Goal: Use online tool/utility: Utilize a website feature to perform a specific function

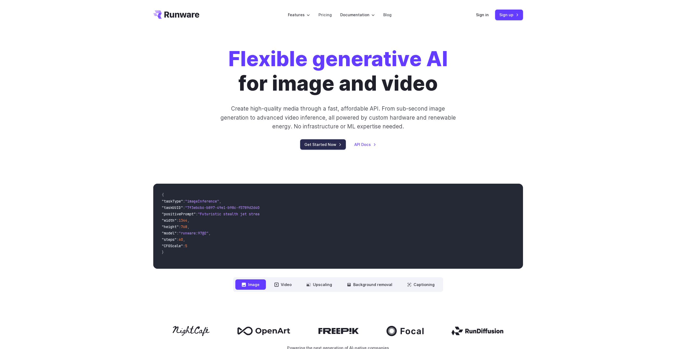
click at [319, 145] on link "Get Started Now" at bounding box center [323, 144] width 46 height 10
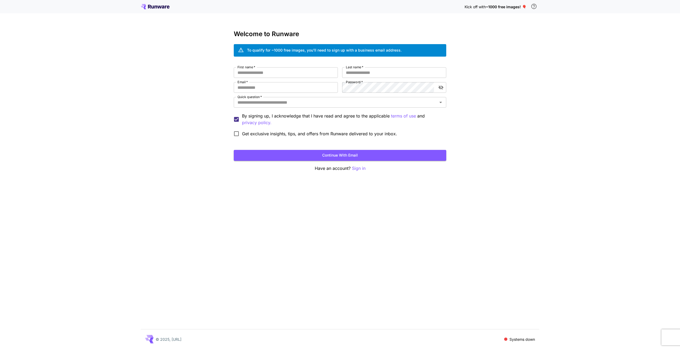
click at [296, 50] on div "To qualify for ~1000 free images, you’ll need to sign up with a business email …" at bounding box center [324, 50] width 155 height 6
click at [352, 51] on div "To qualify for ~1000 free images, you’ll need to sign up with a business email …" at bounding box center [324, 50] width 155 height 6
click at [361, 49] on div "To qualify for ~1000 free images, you’ll need to sign up with a business email …" at bounding box center [324, 50] width 155 height 6
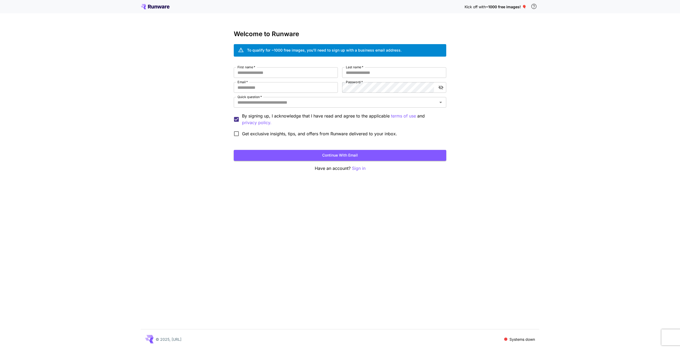
click at [362, 55] on div "To qualify for ~1000 free images, you’ll need to sign up with a business email …" at bounding box center [340, 50] width 213 height 12
click at [362, 50] on div "To qualify for ~1000 free images, you’ll need to sign up with a business email …" at bounding box center [324, 50] width 155 height 6
click at [272, 72] on input "First name   *" at bounding box center [286, 72] width 104 height 11
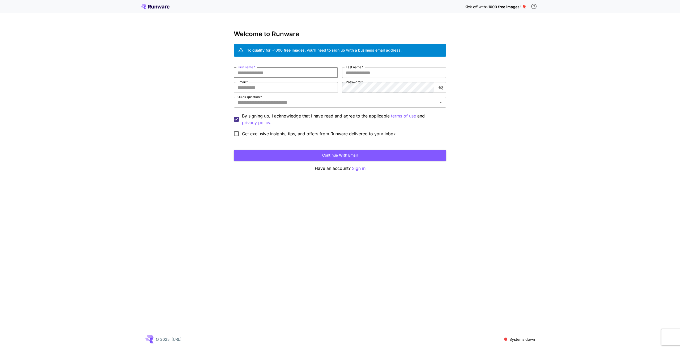
click at [272, 72] on input "First name   *" at bounding box center [286, 72] width 104 height 11
type input "*******"
type input "****"
type input "**********"
type input "*******"
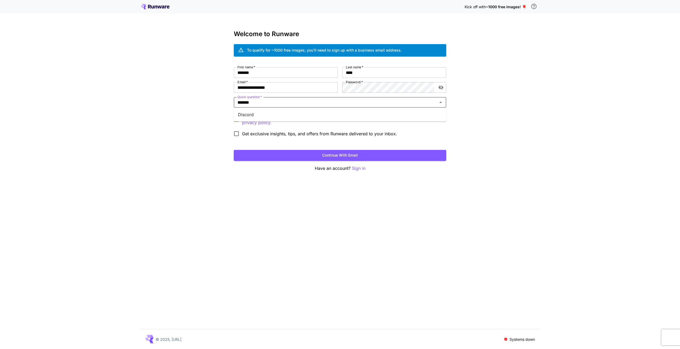
click at [313, 115] on li "Discord" at bounding box center [340, 115] width 213 height 10
click at [282, 133] on span "Get exclusive insights, tips, and offers from Runware delivered to your inbox." at bounding box center [319, 133] width 155 height 6
click at [345, 157] on button "Continue with email" at bounding box center [340, 155] width 213 height 11
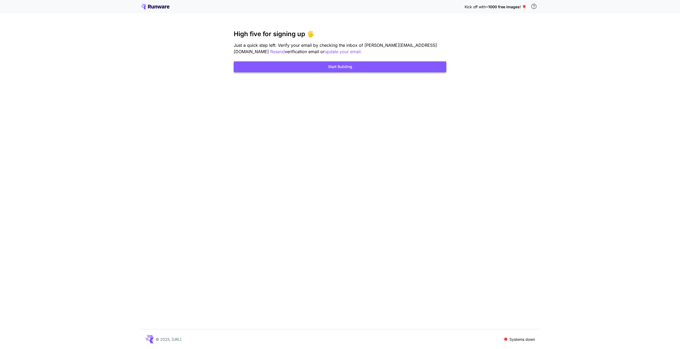
click at [367, 69] on button "Start Building" at bounding box center [340, 66] width 213 height 11
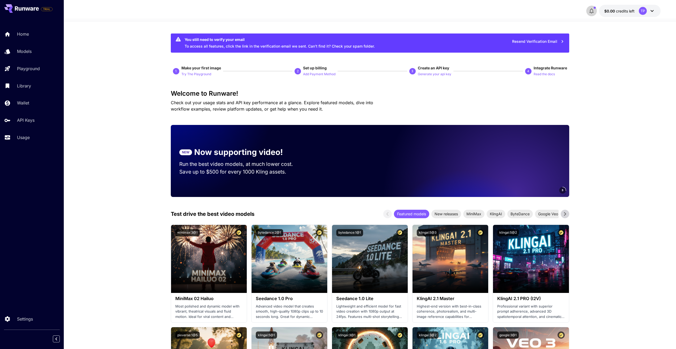
click at [593, 10] on icon "button" at bounding box center [592, 11] width 4 height 5
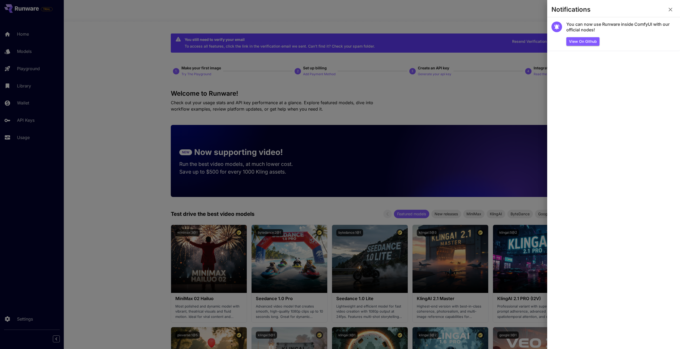
click at [492, 14] on div at bounding box center [340, 174] width 680 height 349
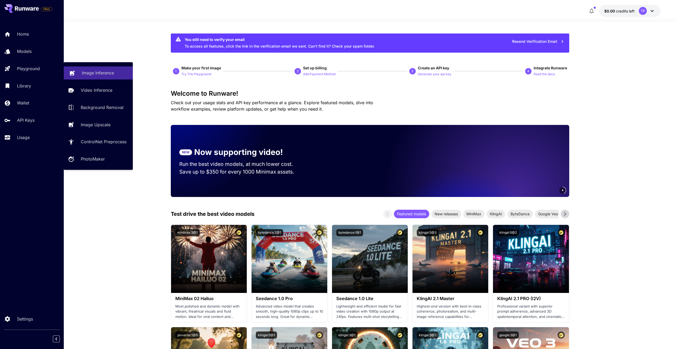
click at [94, 71] on p "Image Inference" at bounding box center [98, 73] width 32 height 6
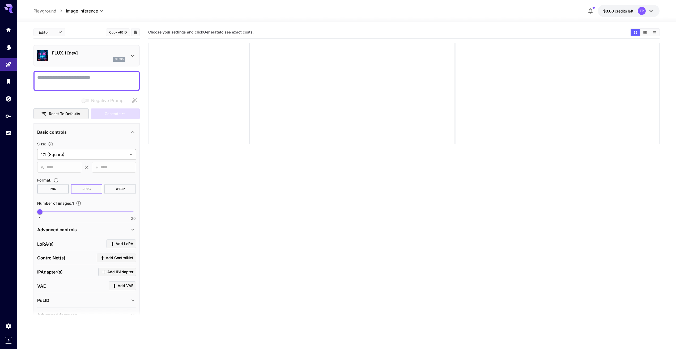
click at [133, 55] on icon at bounding box center [133, 56] width 6 height 6
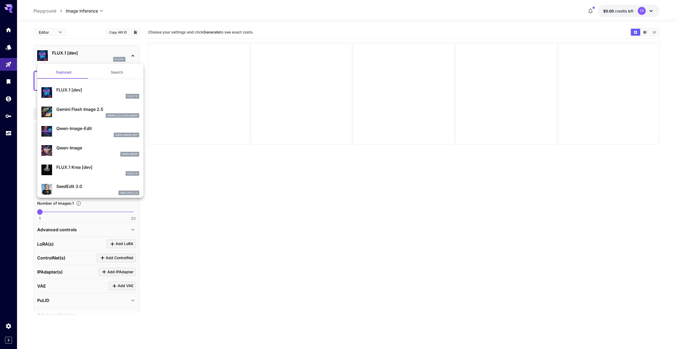
click at [80, 109] on p "Gemini Flash Image 2.5" at bounding box center [97, 109] width 83 height 6
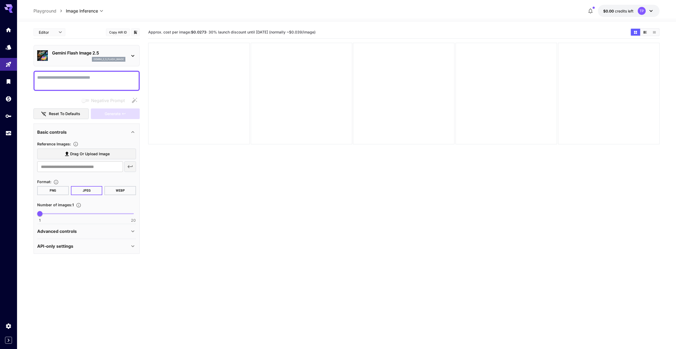
click at [231, 177] on section "Approx. cost per image: $0.0273 · 30% launch discount until 15th september (nor…" at bounding box center [404, 200] width 512 height 349
click at [292, 31] on span "Approx. cost per image: $0.0273 · 30% launch discount until 15th september (nor…" at bounding box center [231, 32] width 167 height 5
click at [649, 9] on icon at bounding box center [651, 11] width 6 height 6
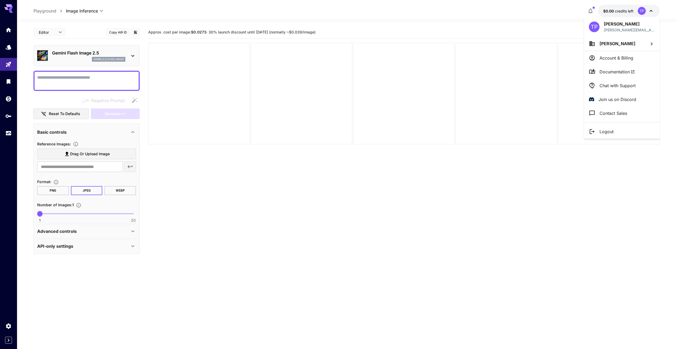
click at [475, 27] on div at bounding box center [340, 174] width 680 height 349
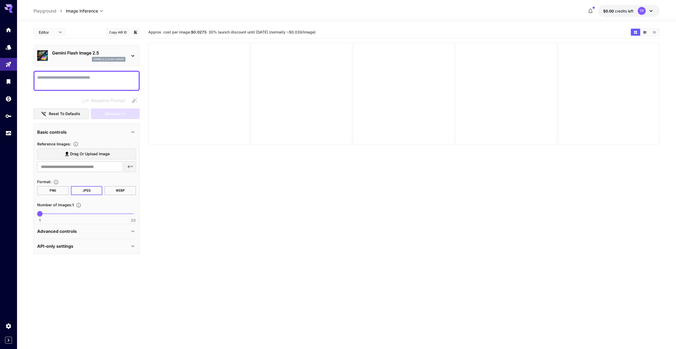
click at [4, 6] on div at bounding box center [8, 6] width 17 height 13
click at [9, 7] on icon at bounding box center [8, 8] width 9 height 9
click at [9, 8] on icon at bounding box center [8, 8] width 9 height 9
click at [47, 6] on div "**********" at bounding box center [346, 11] width 626 height 12
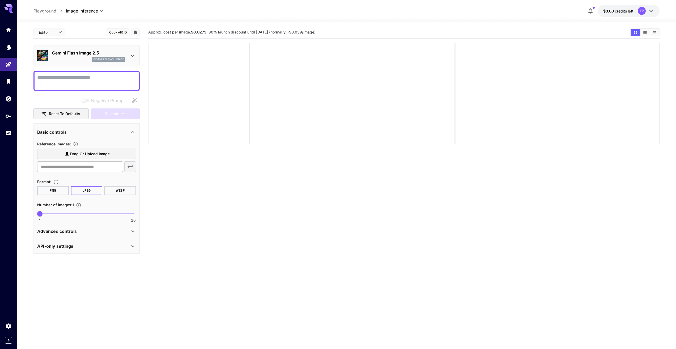
click at [46, 7] on div "**********" at bounding box center [346, 11] width 626 height 12
click at [45, 9] on p "Playground" at bounding box center [44, 11] width 23 height 6
click at [45, 10] on p "Playground" at bounding box center [44, 11] width 23 height 6
drag, startPoint x: 198, startPoint y: 196, endPoint x: 196, endPoint y: 198, distance: 2.7
click at [197, 196] on section "Approx. cost per image: $0.0273 · 30% launch discount until 15th september (nor…" at bounding box center [404, 200] width 512 height 349
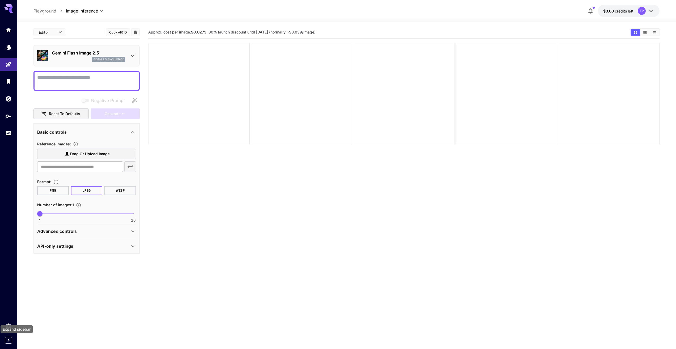
click at [8, 343] on icon "Expand sidebar" at bounding box center [8, 340] width 6 height 6
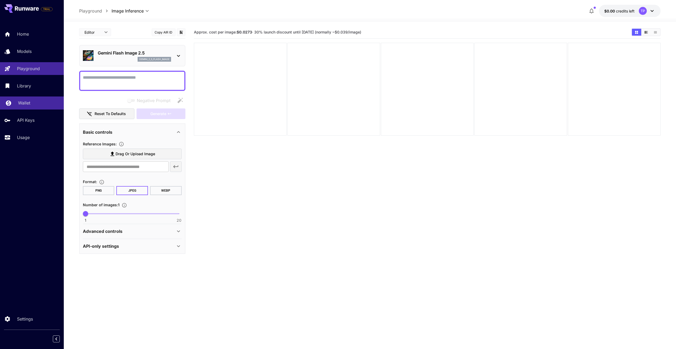
click at [24, 102] on p "Wallet" at bounding box center [24, 103] width 12 height 6
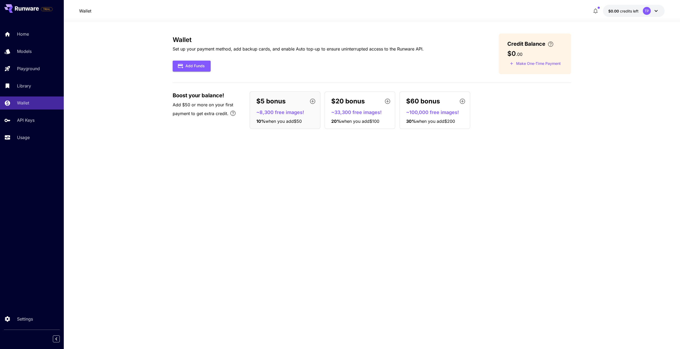
click at [284, 110] on p "~8,300 free images!" at bounding box center [287, 112] width 62 height 7
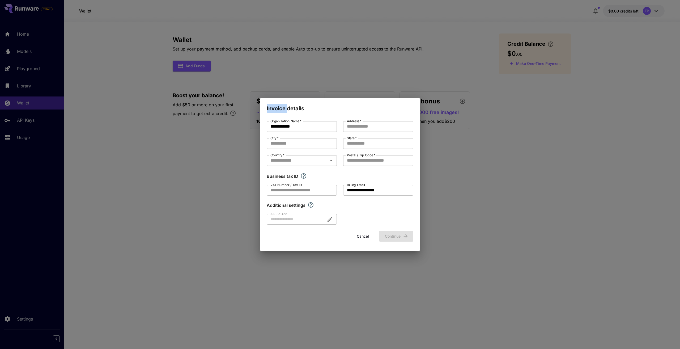
click at [284, 110] on h2 "Invoice details" at bounding box center [339, 105] width 159 height 15
click at [485, 169] on div "**********" at bounding box center [340, 174] width 680 height 349
click at [365, 238] on button "Cancel" at bounding box center [363, 236] width 24 height 11
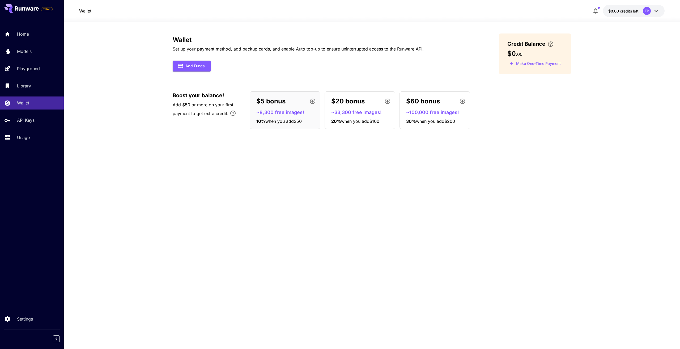
click at [641, 10] on button "$0.00 credits left TP" at bounding box center [634, 11] width 62 height 12
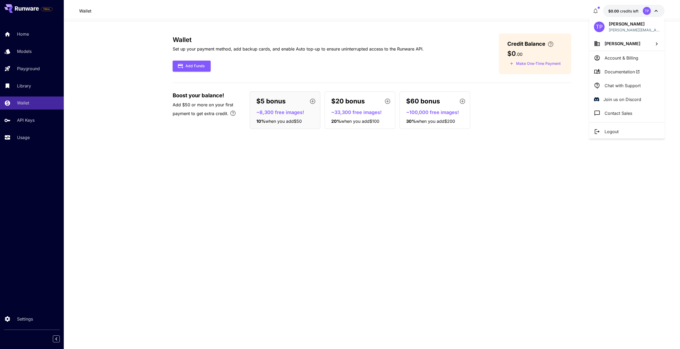
click at [635, 9] on div at bounding box center [340, 174] width 680 height 349
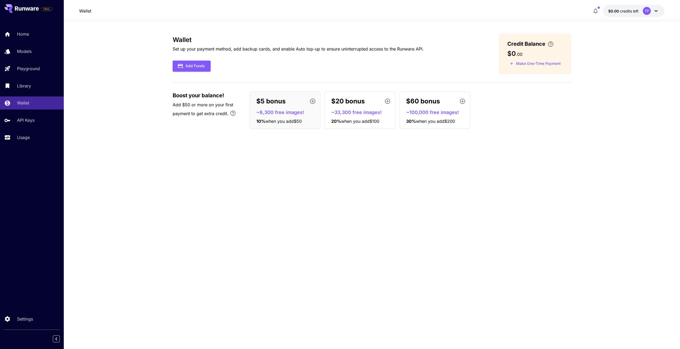
click at [27, 9] on icon at bounding box center [27, 8] width 5 height 3
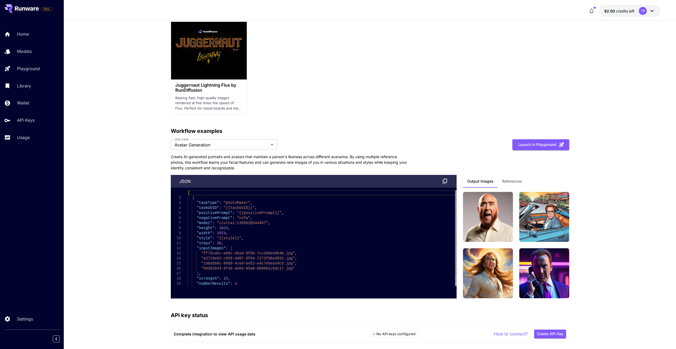
scroll to position [1109, 0]
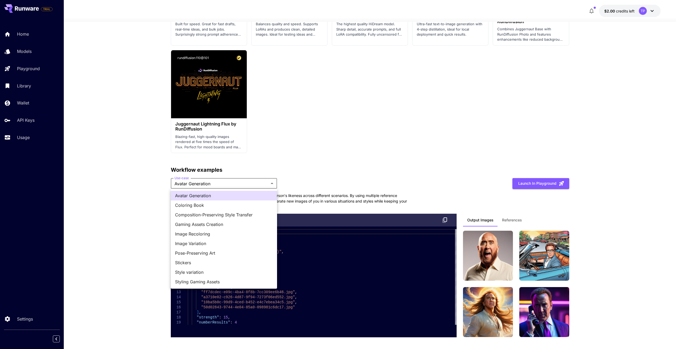
click at [248, 181] on div at bounding box center [340, 174] width 680 height 349
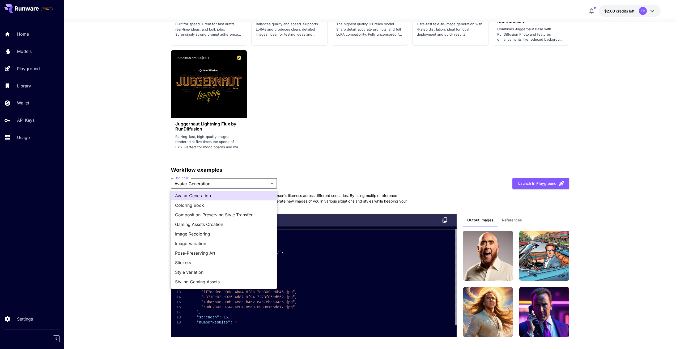
click at [330, 149] on div at bounding box center [340, 174] width 680 height 349
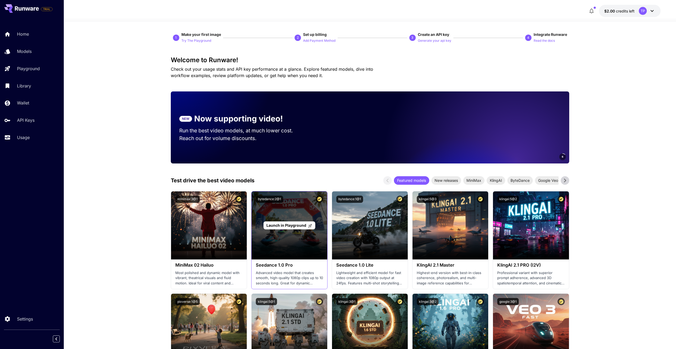
scroll to position [0, 0]
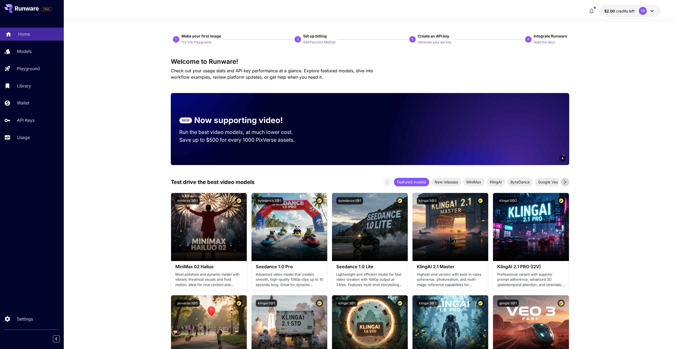
click at [30, 36] on div "Home" at bounding box center [38, 34] width 41 height 6
click at [26, 53] on p "Models" at bounding box center [25, 51] width 15 height 6
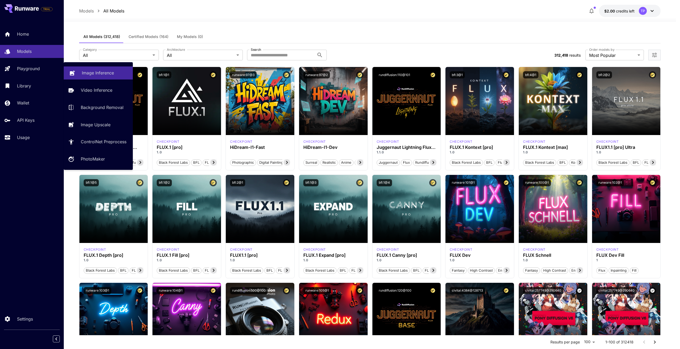
click at [102, 71] on p "Image Inference" at bounding box center [98, 73] width 32 height 6
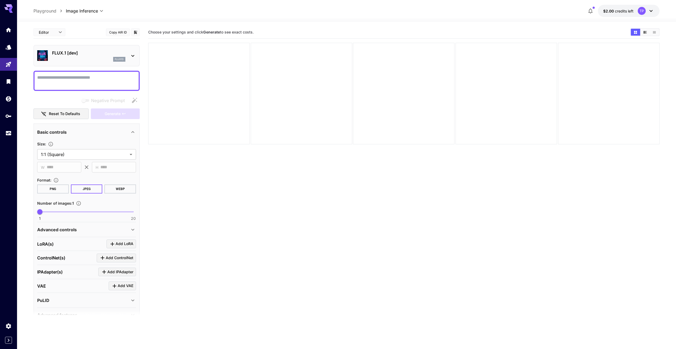
click at [200, 279] on section "Choose your settings and click Generate to see exact costs." at bounding box center [404, 200] width 512 height 349
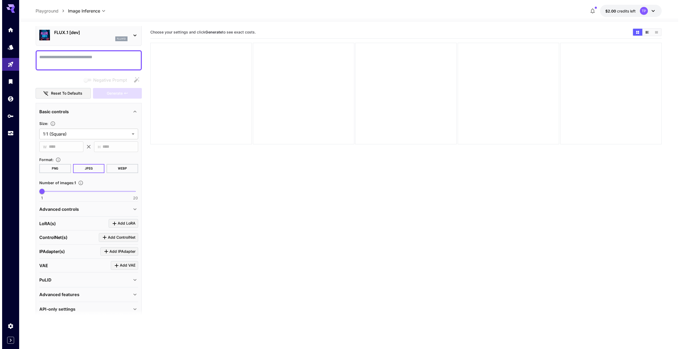
scroll to position [28, 0]
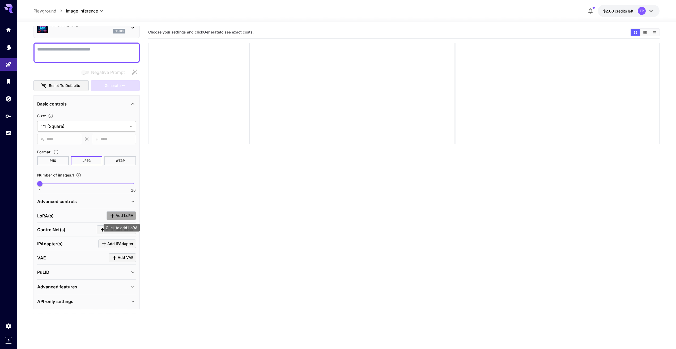
click at [116, 215] on span "Add LoRA" at bounding box center [125, 215] width 18 height 7
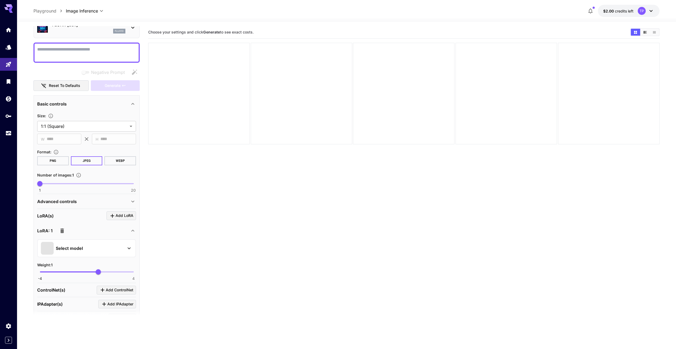
click at [81, 250] on p "Select model" at bounding box center [69, 248] width 27 height 6
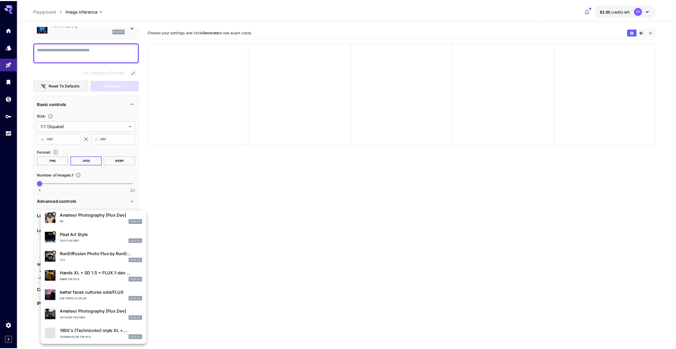
scroll to position [100, 0]
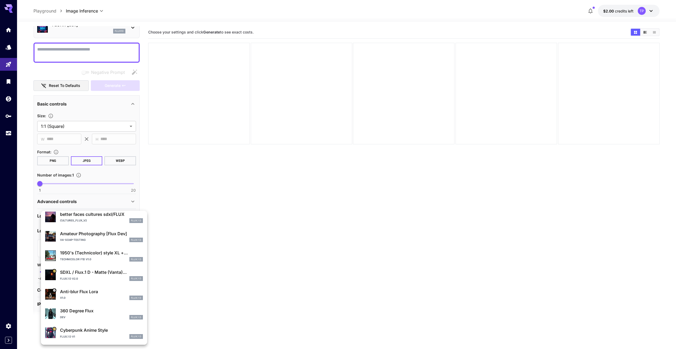
click at [195, 236] on div at bounding box center [340, 174] width 680 height 349
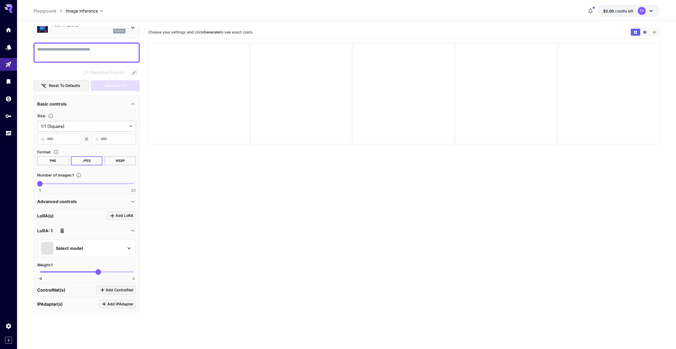
click at [62, 230] on icon "button" at bounding box center [62, 230] width 4 height 5
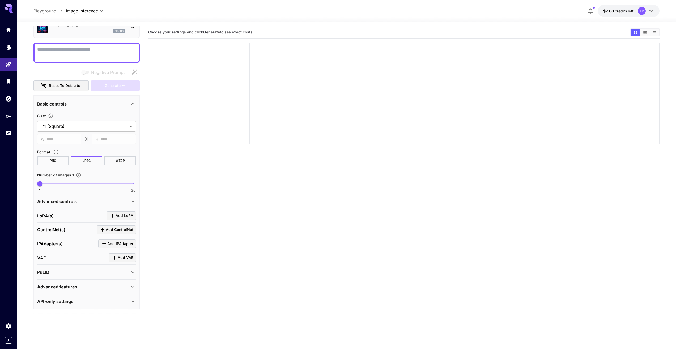
click at [72, 286] on p "Advanced features" at bounding box center [57, 287] width 40 height 6
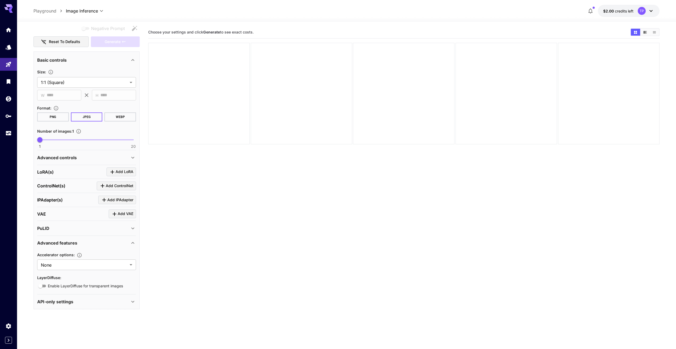
click at [79, 245] on div "Advanced features" at bounding box center [83, 243] width 92 height 6
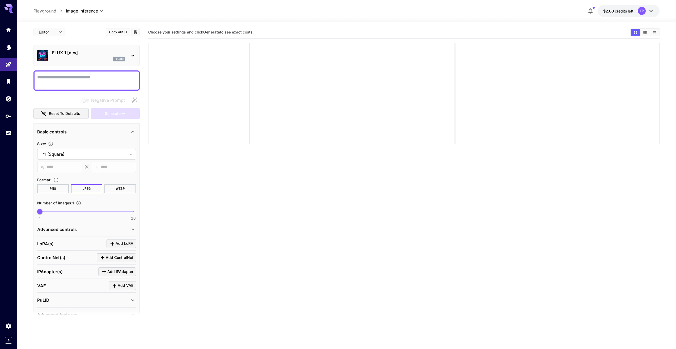
scroll to position [0, 0]
click at [56, 189] on button "PNG" at bounding box center [53, 188] width 32 height 9
click at [67, 230] on p "Advanced controls" at bounding box center [57, 229] width 40 height 6
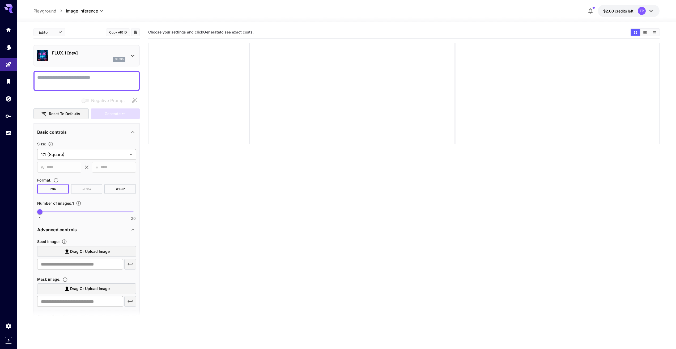
click at [102, 250] on span "Drag or upload image" at bounding box center [90, 251] width 40 height 7
click at [0, 0] on input "Drag or upload image" at bounding box center [0, 0] width 0 height 0
type input "**********"
click at [83, 78] on textarea "Negative Prompt" at bounding box center [86, 80] width 99 height 13
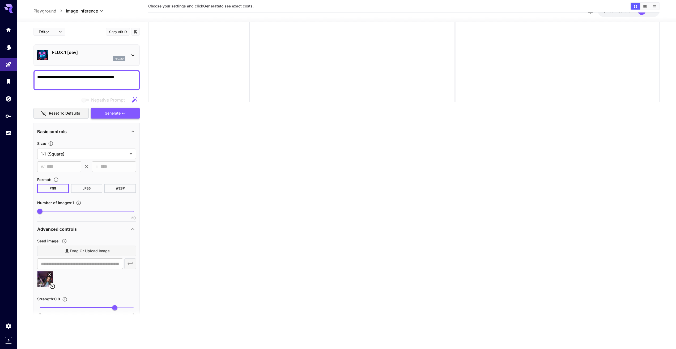
type textarea "**********"
click at [117, 113] on span "Generate" at bounding box center [113, 113] width 16 height 7
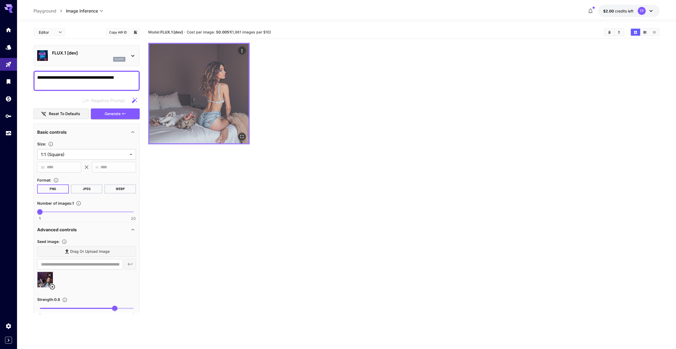
click at [226, 83] on img at bounding box center [198, 93] width 99 height 99
click at [212, 90] on img at bounding box center [198, 93] width 99 height 99
click at [243, 135] on icon "Open in fullscreen" at bounding box center [241, 136] width 5 height 5
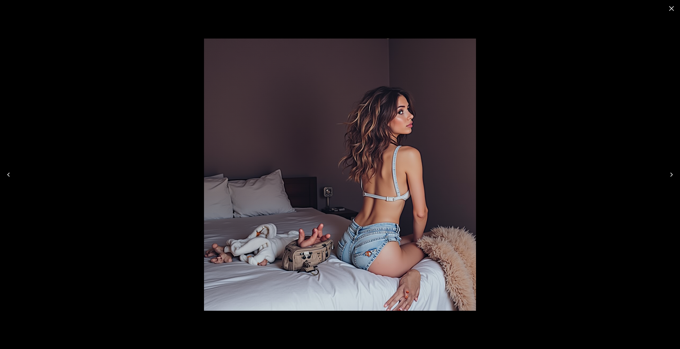
click at [672, 9] on icon "Close" at bounding box center [671, 8] width 5 height 5
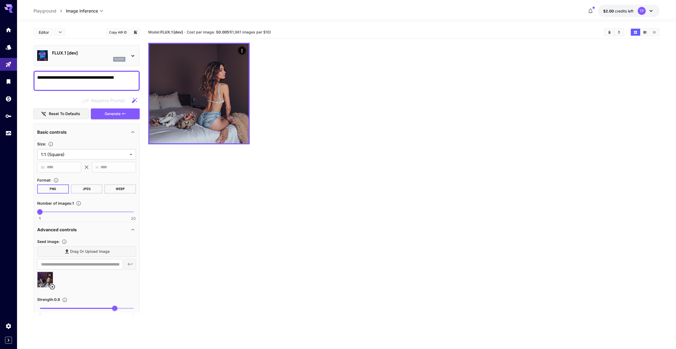
click at [89, 56] on div "FLUX.1 [dev] flux1d" at bounding box center [88, 56] width 73 height 12
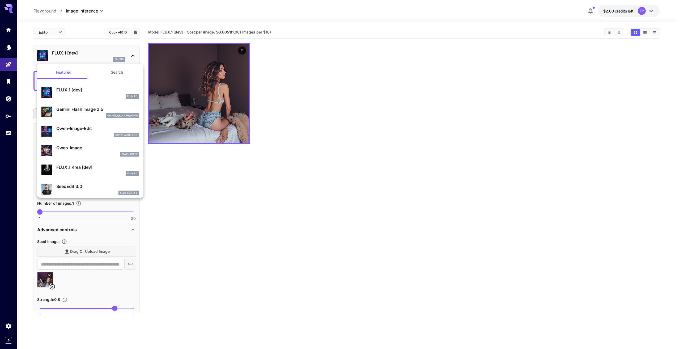
click at [78, 108] on p "Gemini Flash Image 2.5" at bounding box center [97, 109] width 83 height 6
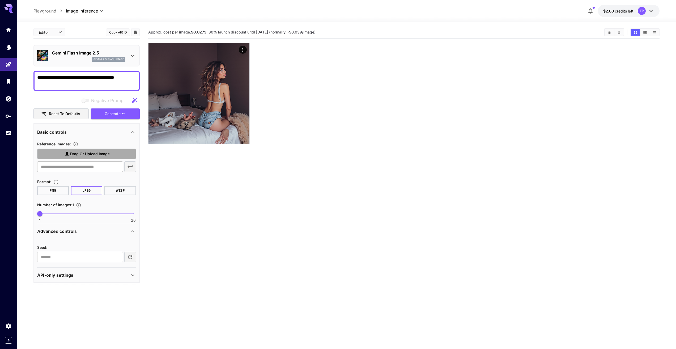
click at [84, 154] on span "Drag or upload image" at bounding box center [90, 154] width 40 height 7
click at [0, 0] on input "Drag or upload image" at bounding box center [0, 0] width 0 height 0
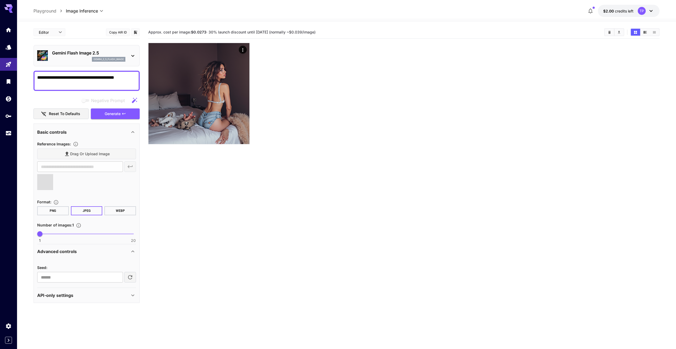
type input "**********"
click at [50, 209] on button "PNG" at bounding box center [53, 210] width 32 height 9
click at [122, 116] on button "Generate" at bounding box center [115, 113] width 49 height 11
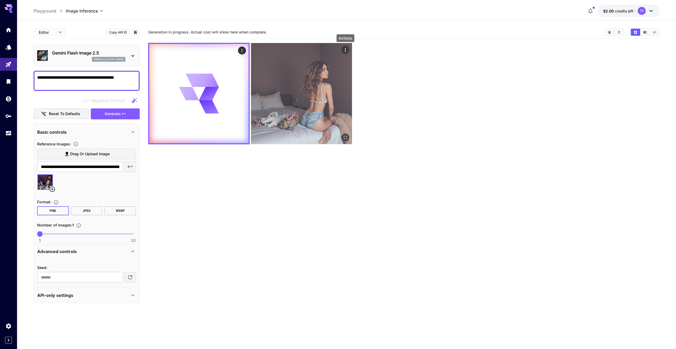
click at [345, 49] on icon "Actions" at bounding box center [345, 49] width 5 height 5
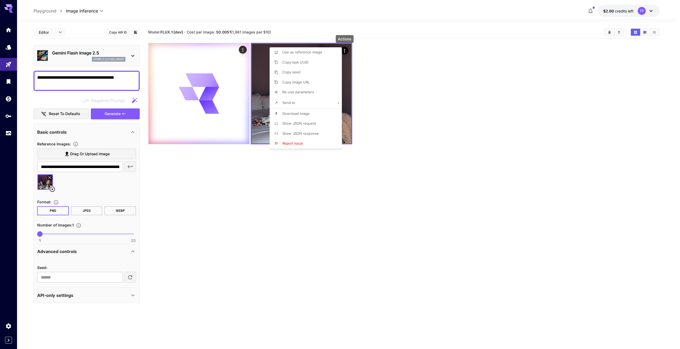
click at [403, 119] on div at bounding box center [340, 174] width 680 height 349
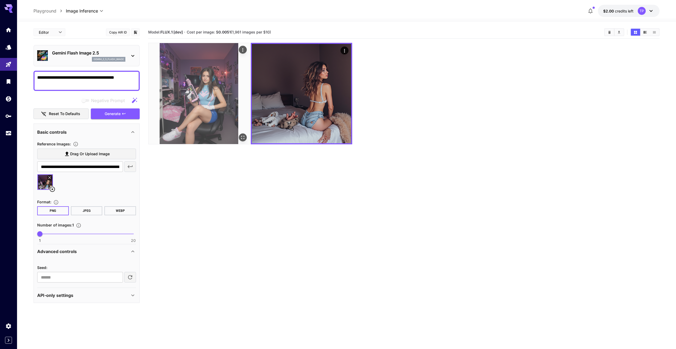
click at [213, 88] on img at bounding box center [199, 93] width 101 height 101
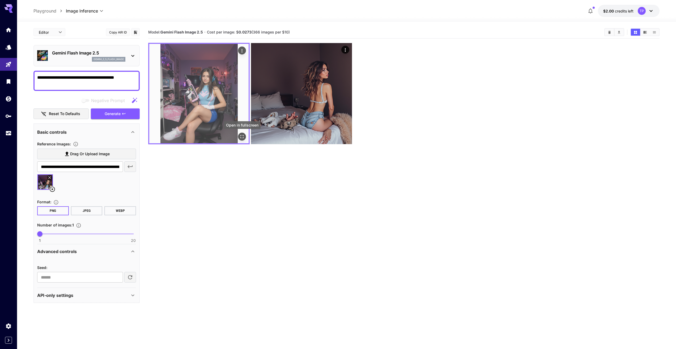
click at [242, 137] on icon "Open in fullscreen" at bounding box center [241, 136] width 5 height 5
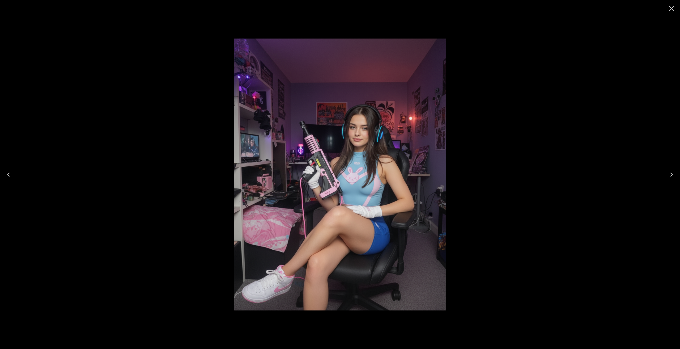
drag, startPoint x: 0, startPoint y: 0, endPoint x: 342, endPoint y: 140, distance: 369.4
click at [342, 140] on img at bounding box center [340, 175] width 212 height 272
drag, startPoint x: 346, startPoint y: 147, endPoint x: 323, endPoint y: 156, distance: 24.7
click at [323, 156] on img at bounding box center [340, 175] width 212 height 272
click at [405, 145] on img at bounding box center [340, 175] width 212 height 272
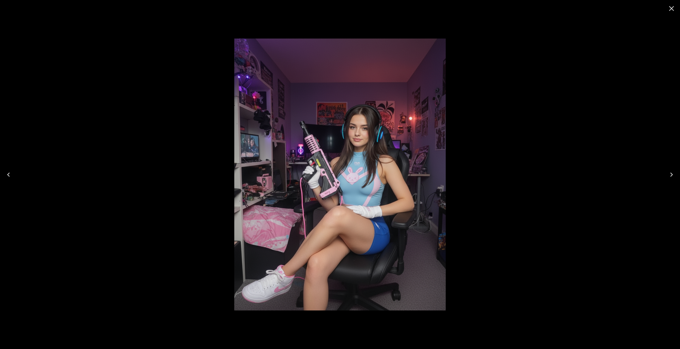
click at [674, 8] on icon "Close" at bounding box center [672, 8] width 9 height 9
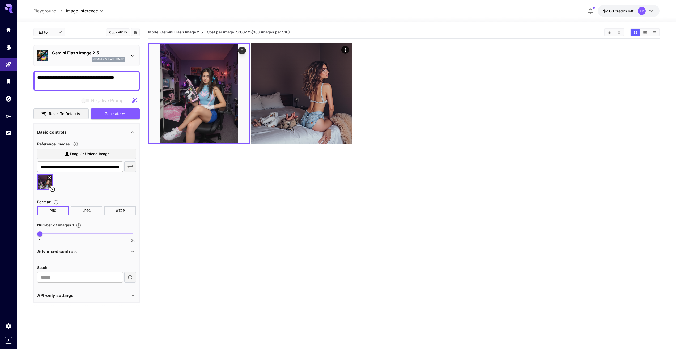
click at [53, 189] on icon at bounding box center [52, 189] width 5 height 5
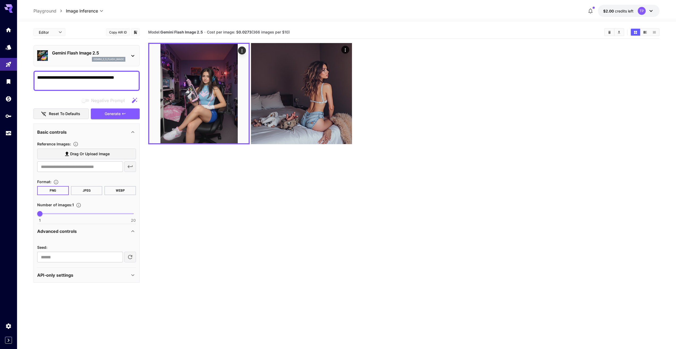
click at [87, 155] on span "Drag or upload image" at bounding box center [90, 154] width 40 height 7
click at [0, 0] on input "Drag or upload image" at bounding box center [0, 0] width 0 height 0
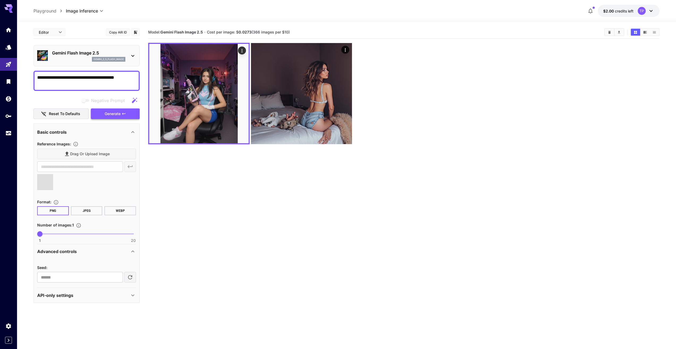
click at [119, 115] on span "Generate" at bounding box center [113, 114] width 16 height 7
type input "**********"
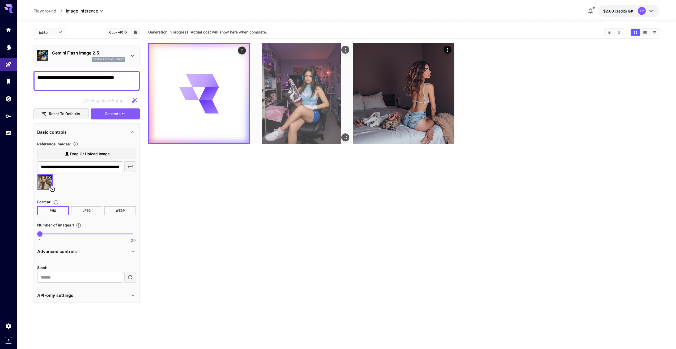
click at [299, 100] on img at bounding box center [301, 93] width 101 height 101
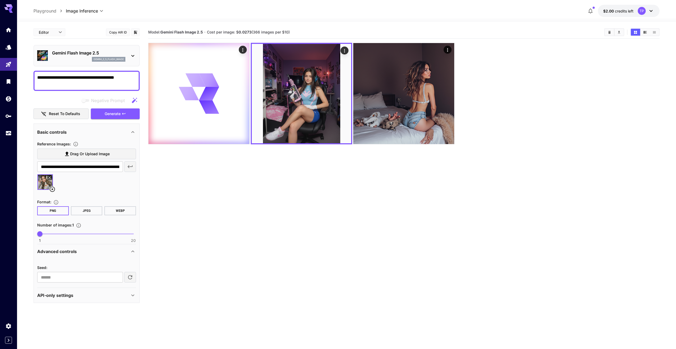
click at [283, 209] on section "Model: Gemini Flash Image 2.5 · Cost per image: $ 0.0273 (366 images per $10)" at bounding box center [404, 200] width 512 height 349
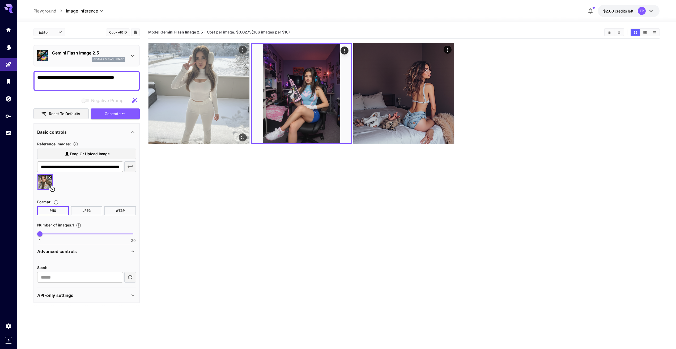
click at [192, 76] on img at bounding box center [199, 93] width 101 height 101
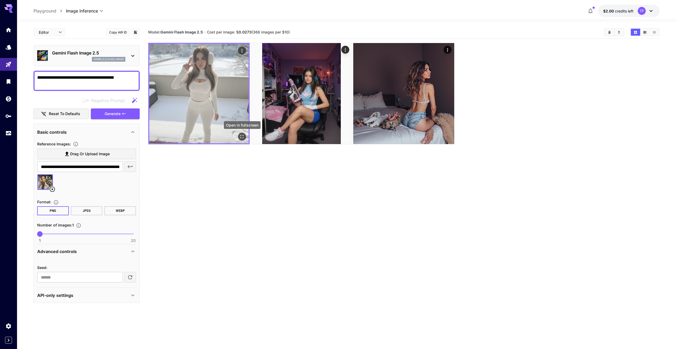
click at [242, 137] on icon "Open in fullscreen" at bounding box center [241, 136] width 5 height 5
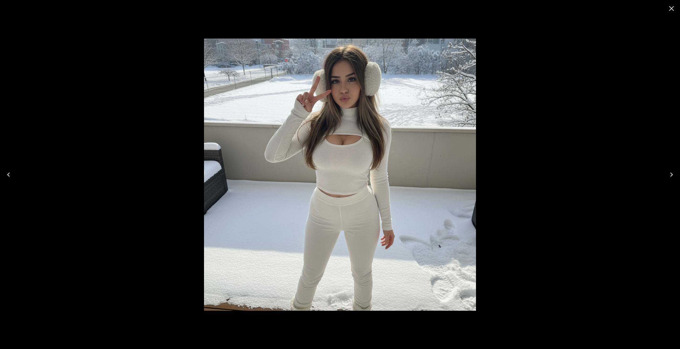
click at [542, 184] on div at bounding box center [340, 174] width 680 height 349
click at [672, 7] on icon "Close" at bounding box center [672, 8] width 9 height 9
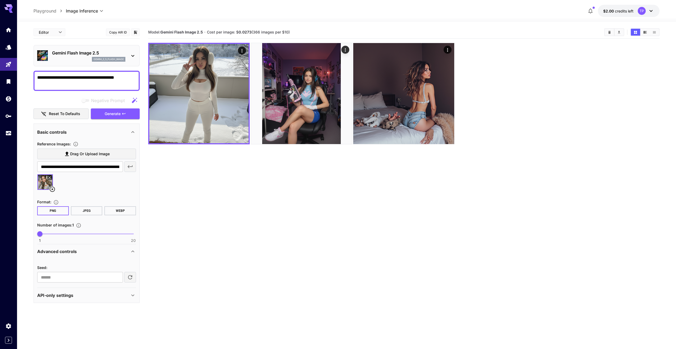
click at [52, 189] on icon at bounding box center [52, 189] width 5 height 5
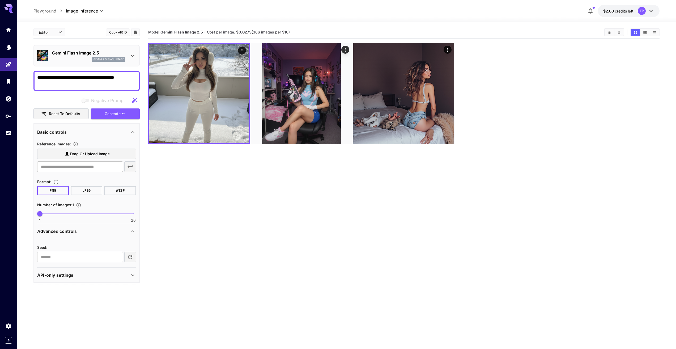
click at [107, 153] on span "Drag or upload image" at bounding box center [90, 154] width 40 height 7
click at [0, 0] on input "Drag or upload image" at bounding box center [0, 0] width 0 height 0
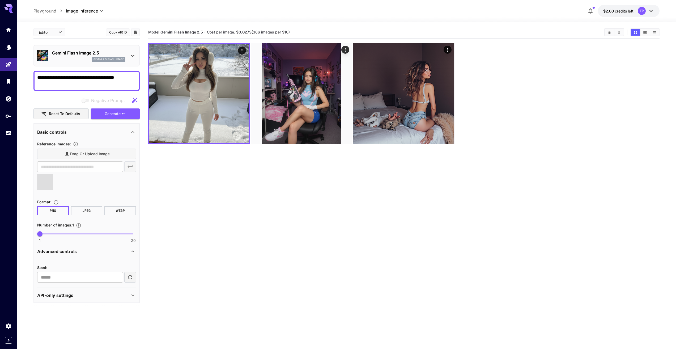
type input "**********"
click at [37, 234] on span "1" at bounding box center [39, 233] width 5 height 5
type input "*"
drag, startPoint x: 40, startPoint y: 234, endPoint x: 57, endPoint y: 234, distance: 16.5
click at [57, 234] on span "4" at bounding box center [54, 233] width 5 height 5
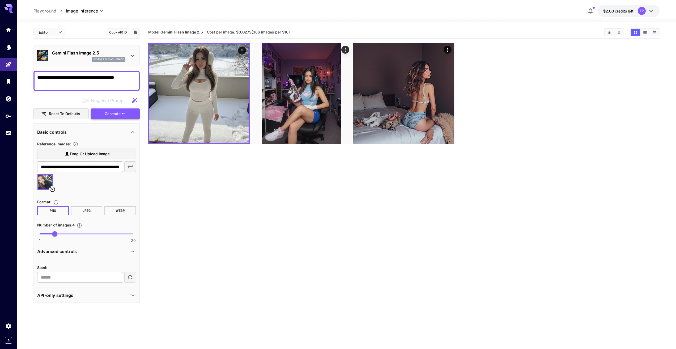
click at [116, 113] on span "Generate" at bounding box center [113, 114] width 16 height 7
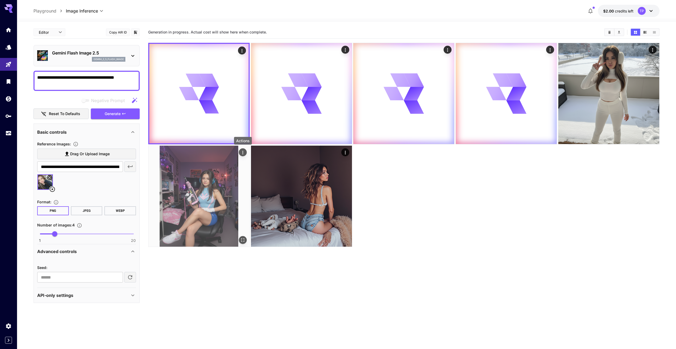
click at [242, 154] on icon "Actions" at bounding box center [242, 152] width 5 height 5
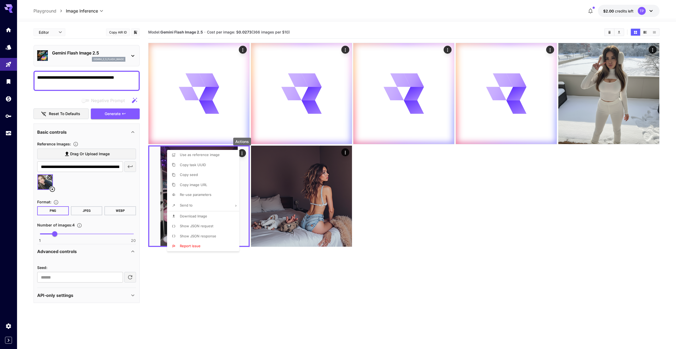
click at [192, 215] on span "Download Image" at bounding box center [193, 216] width 27 height 4
click at [524, 182] on div at bounding box center [340, 174] width 680 height 349
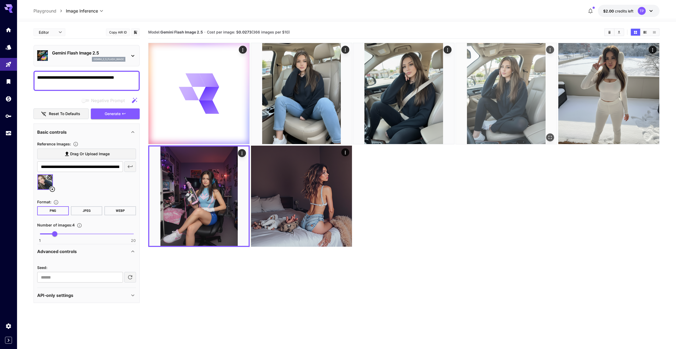
click at [515, 97] on img at bounding box center [506, 93] width 101 height 101
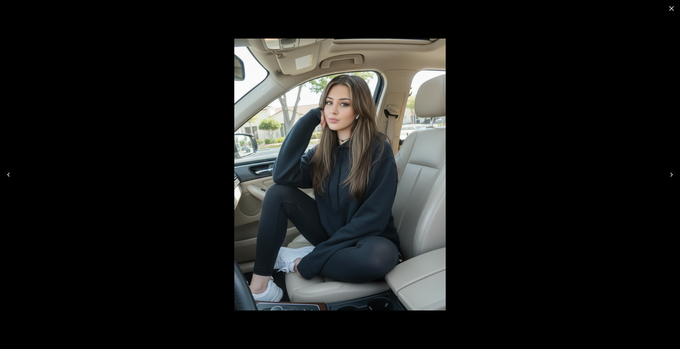
drag, startPoint x: 348, startPoint y: 131, endPoint x: 673, endPoint y: 7, distance: 347.1
click at [673, 7] on icon "Close" at bounding box center [671, 8] width 5 height 5
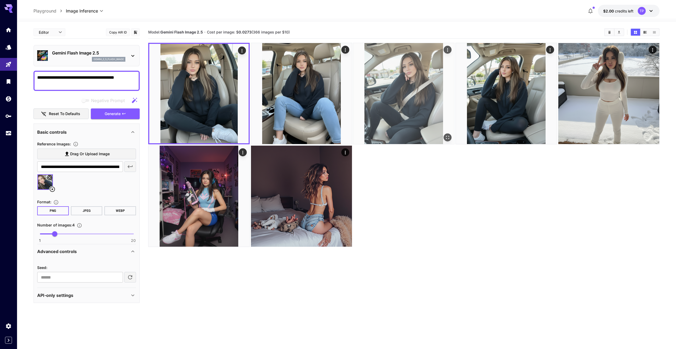
click at [418, 79] on img at bounding box center [403, 93] width 101 height 101
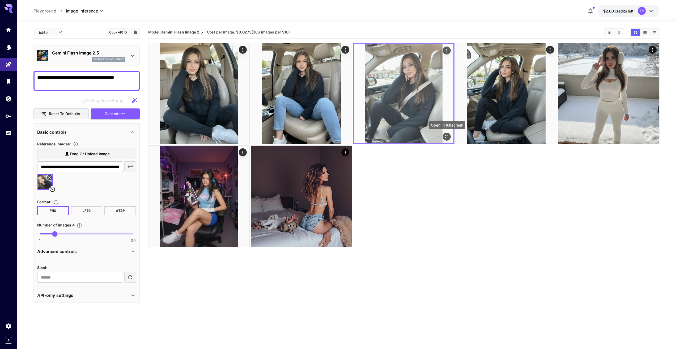
click at [448, 138] on icon "Open in fullscreen" at bounding box center [447, 136] width 3 height 3
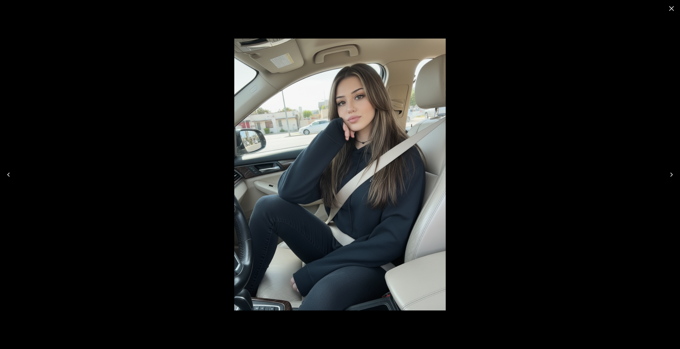
click at [672, 8] on icon "Close" at bounding box center [671, 8] width 5 height 5
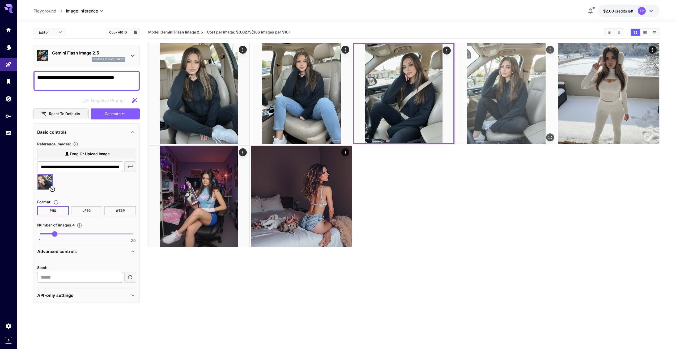
click at [552, 51] on icon "Actions" at bounding box center [550, 49] width 5 height 5
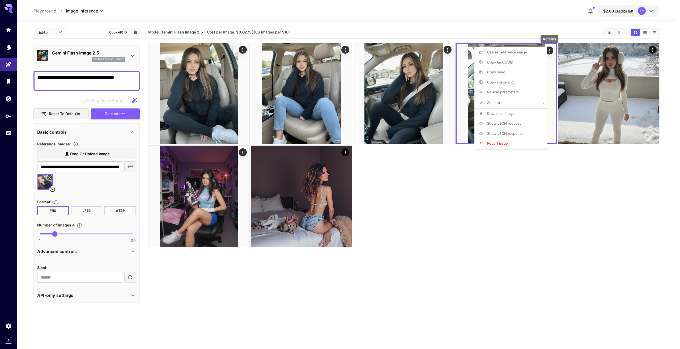
click at [504, 115] on span "Download Image" at bounding box center [500, 113] width 27 height 4
click at [447, 51] on div at bounding box center [340, 174] width 680 height 349
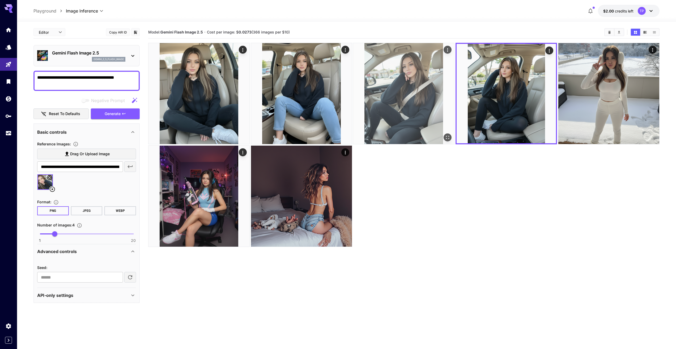
click at [447, 50] on icon "Actions" at bounding box center [447, 49] width 5 height 5
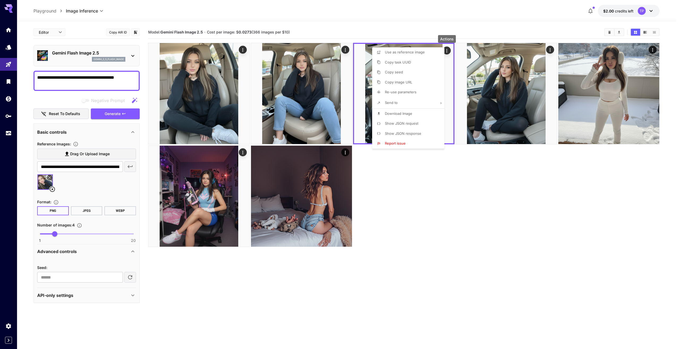
click at [399, 114] on span "Download Image" at bounding box center [398, 113] width 27 height 4
click at [243, 50] on div at bounding box center [340, 174] width 680 height 349
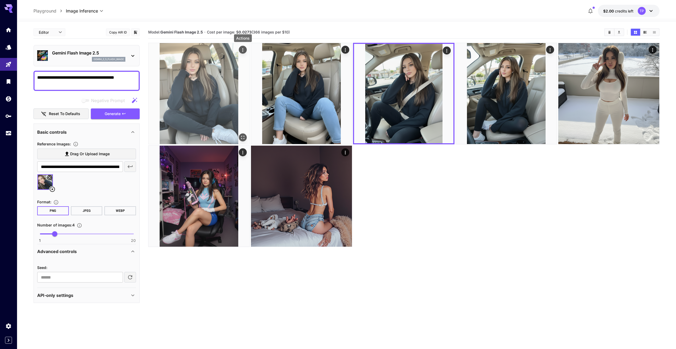
click at [243, 49] on icon "Actions" at bounding box center [243, 49] width 1 height 3
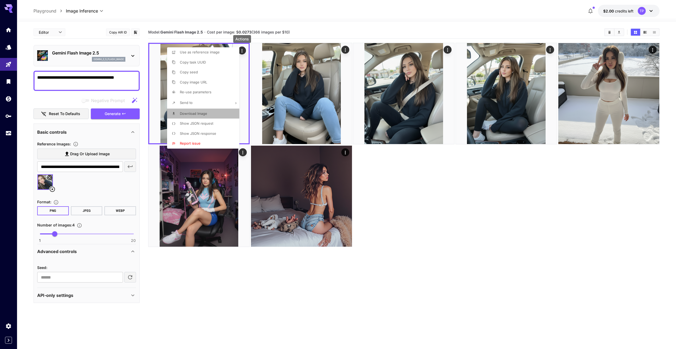
click at [201, 113] on span "Download Image" at bounding box center [193, 113] width 27 height 4
click at [345, 48] on div at bounding box center [340, 174] width 680 height 349
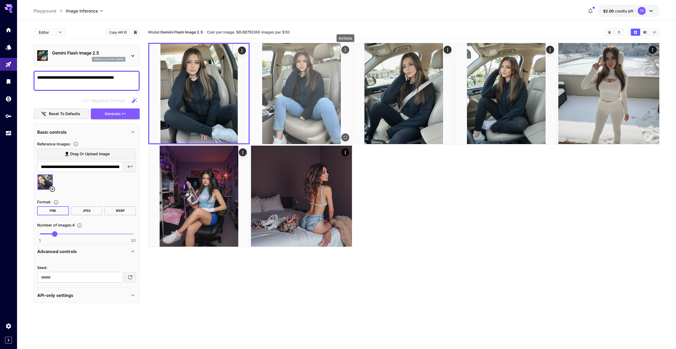
click at [345, 49] on icon "Actions" at bounding box center [345, 49] width 5 height 5
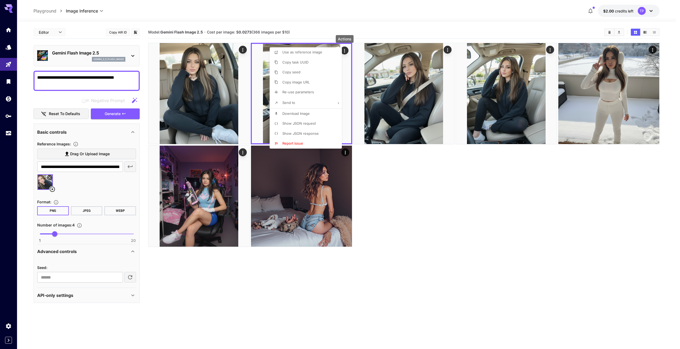
click at [298, 114] on span "Download Image" at bounding box center [295, 113] width 27 height 4
click at [432, 177] on div at bounding box center [340, 174] width 680 height 349
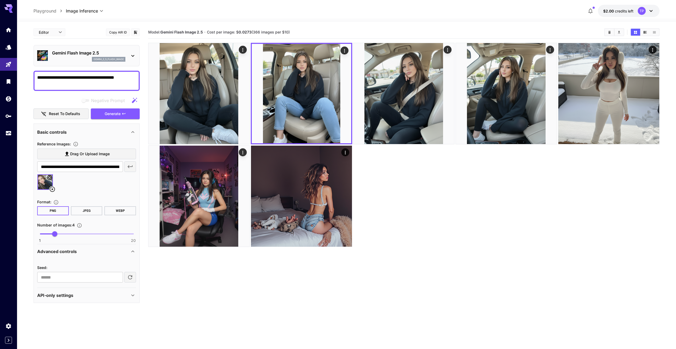
click at [132, 77] on textarea "**********" at bounding box center [86, 80] width 99 height 13
drag, startPoint x: 132, startPoint y: 78, endPoint x: 89, endPoint y: 78, distance: 43.6
click at [89, 78] on textarea "**********" at bounding box center [86, 80] width 99 height 13
type textarea "**********"
click at [119, 114] on span "Generate" at bounding box center [113, 114] width 16 height 7
